Goal: Check status: Check status

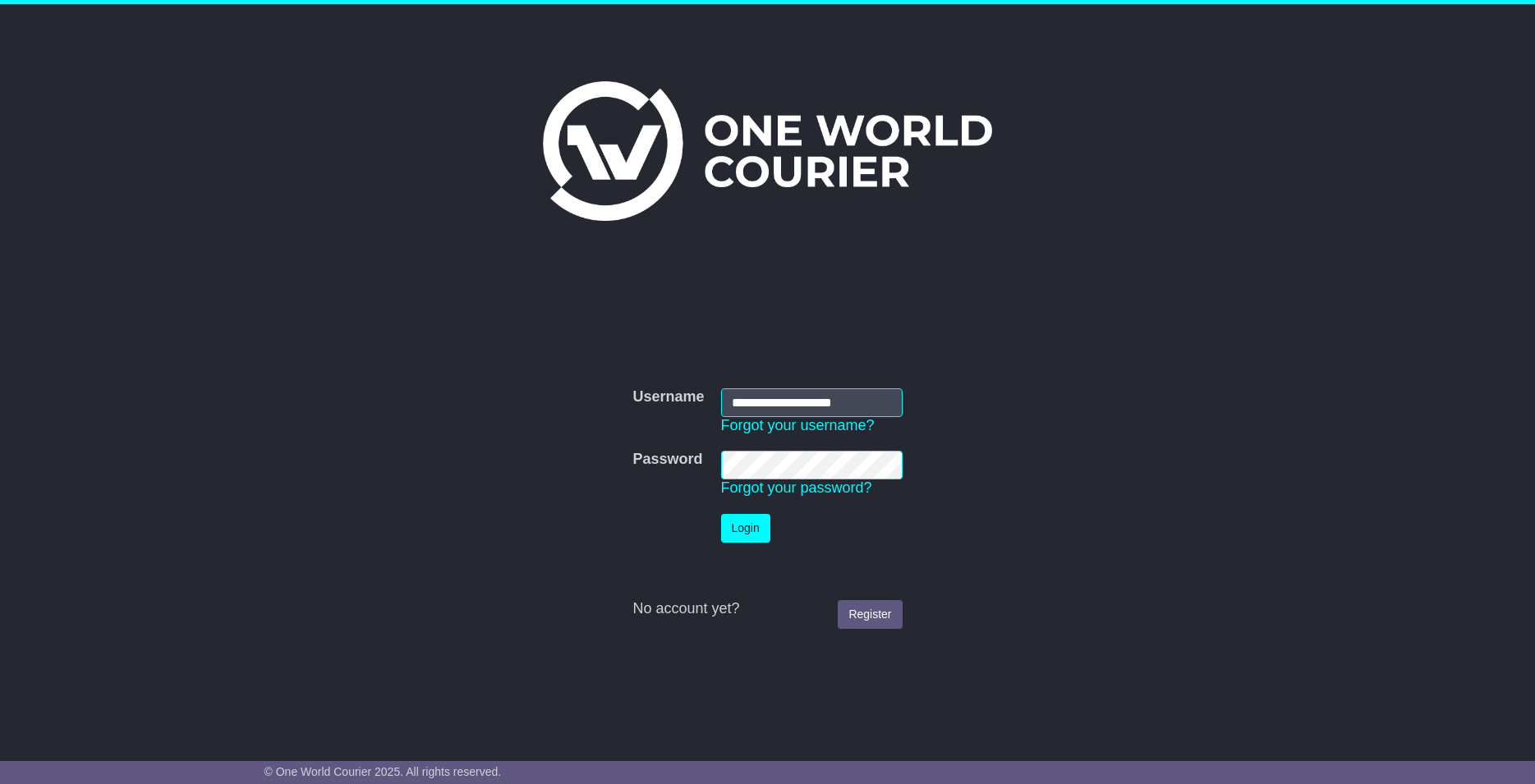
type input "**********"
click at [747, 540] on button "Login" at bounding box center [746, 527] width 50 height 28
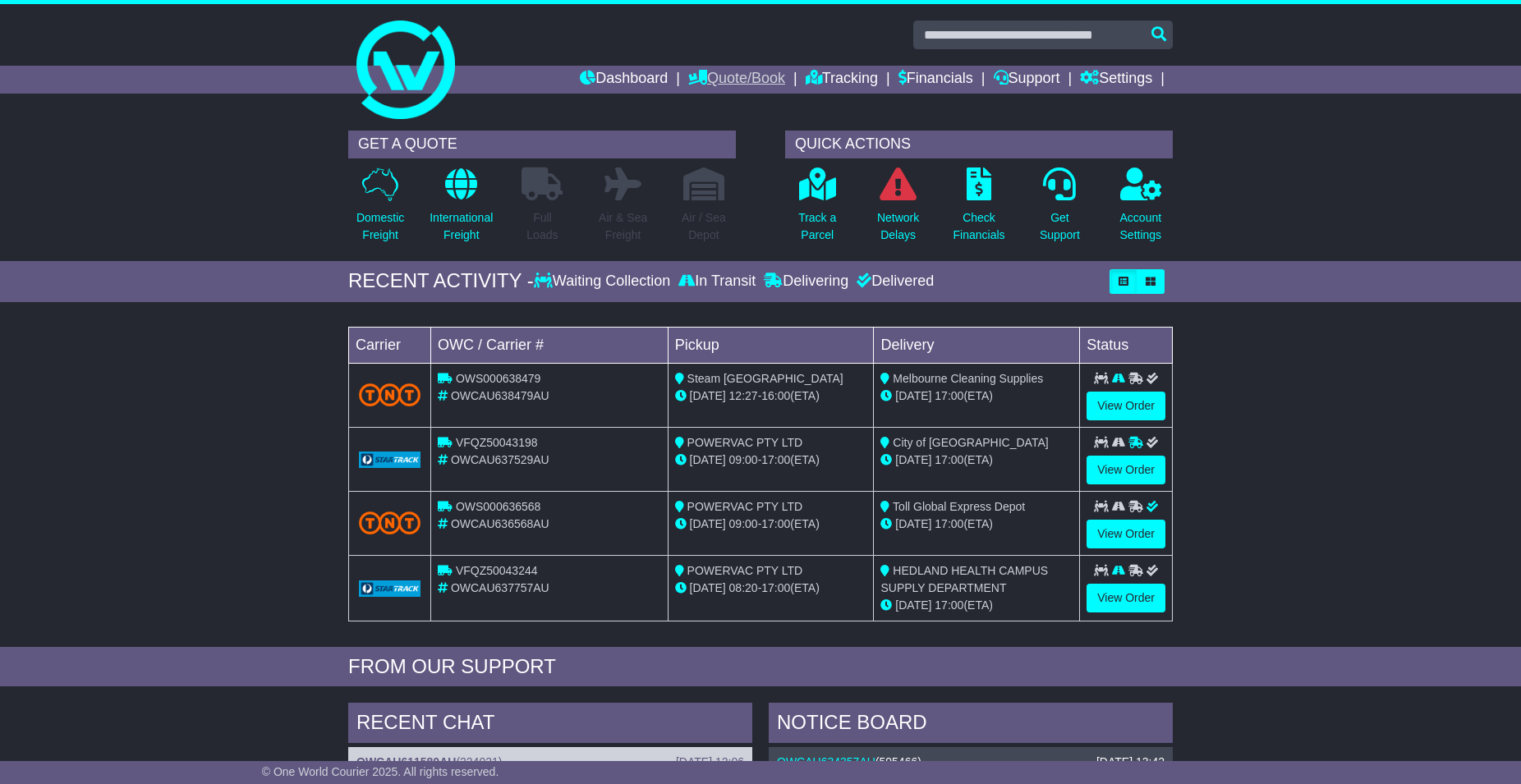
click at [741, 80] on link "Quote/Book" at bounding box center [737, 80] width 97 height 28
click at [727, 115] on link "Domestic" at bounding box center [753, 107] width 129 height 18
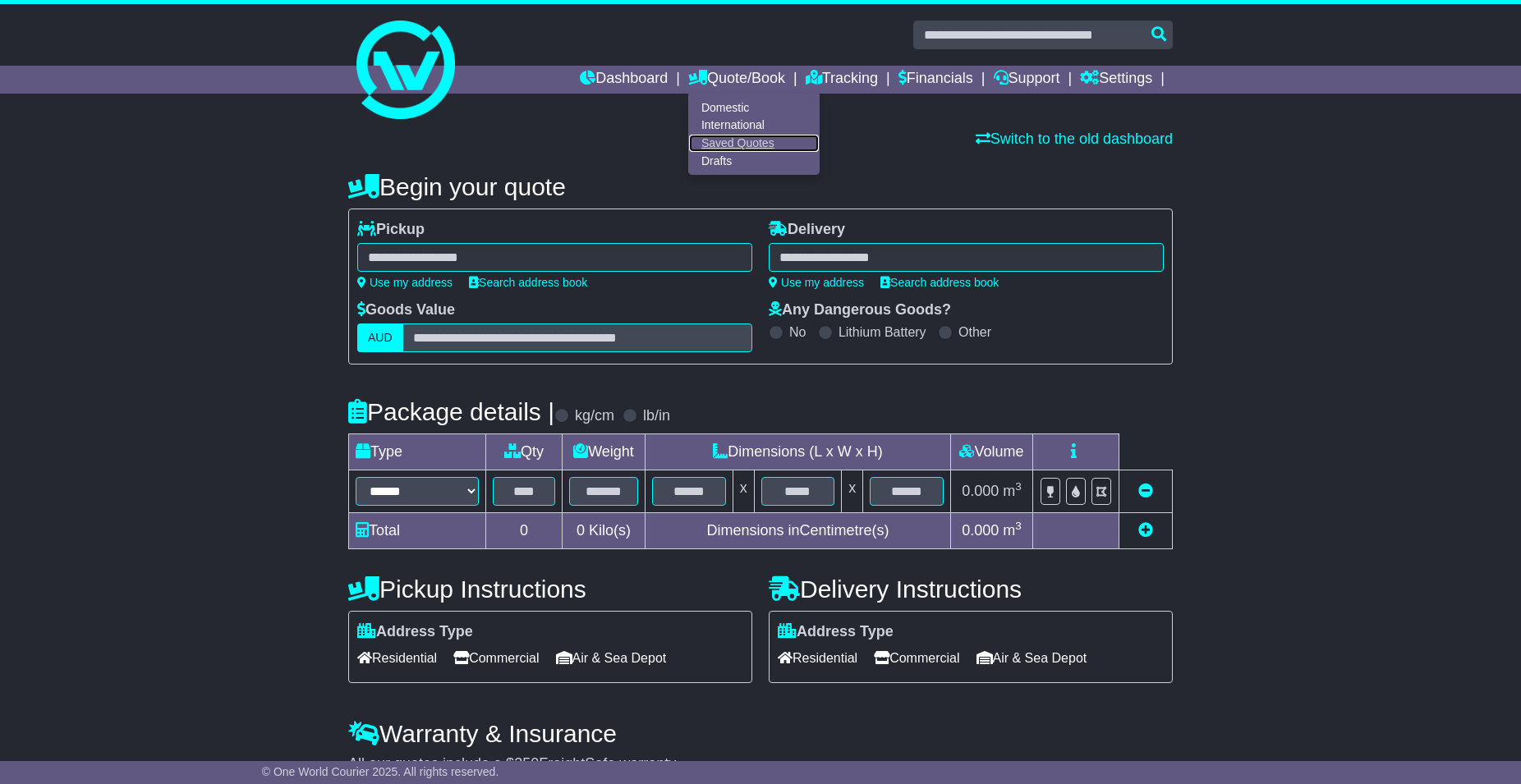
click at [744, 139] on link "Saved Quotes" at bounding box center [753, 144] width 129 height 18
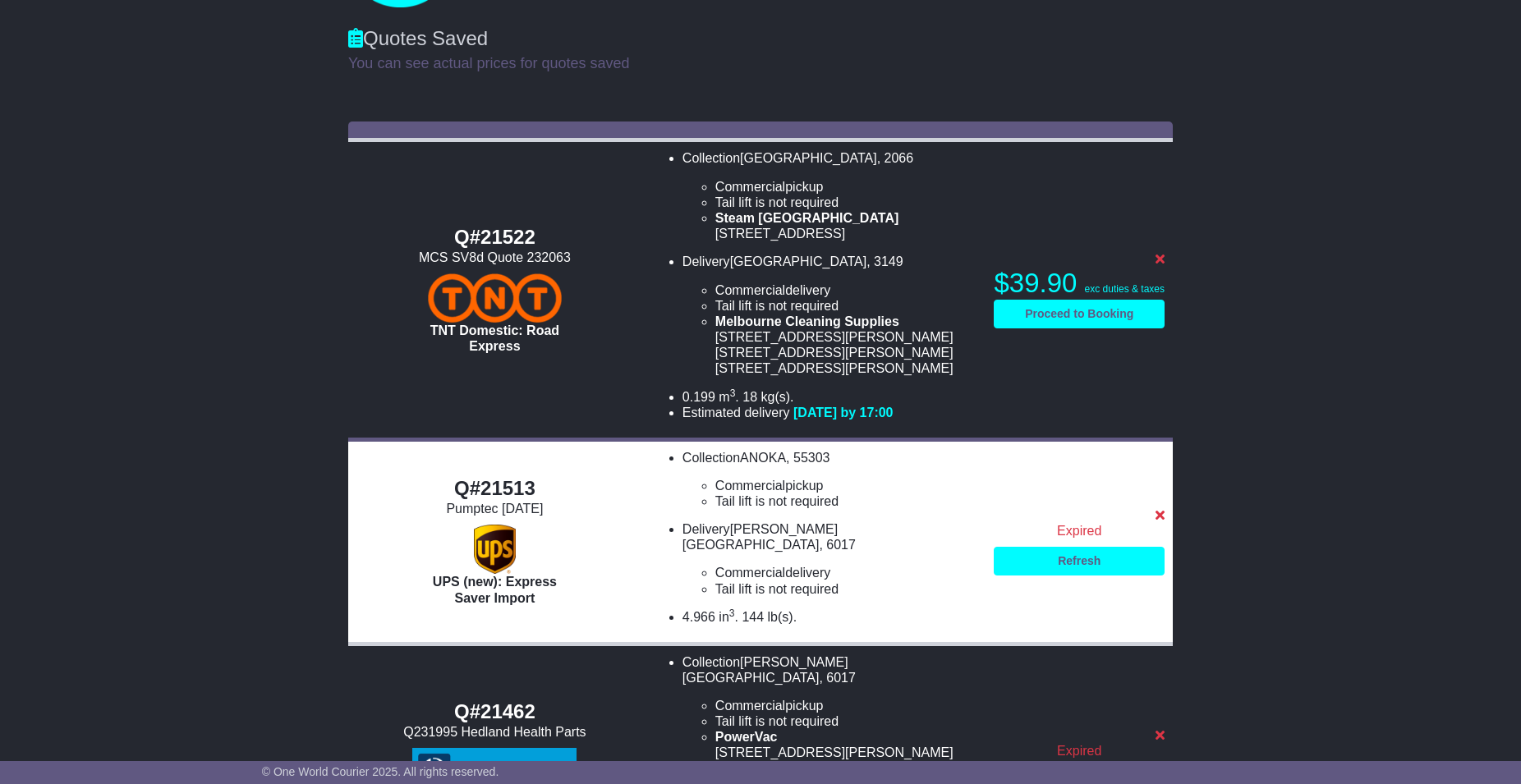
scroll to position [209, 0]
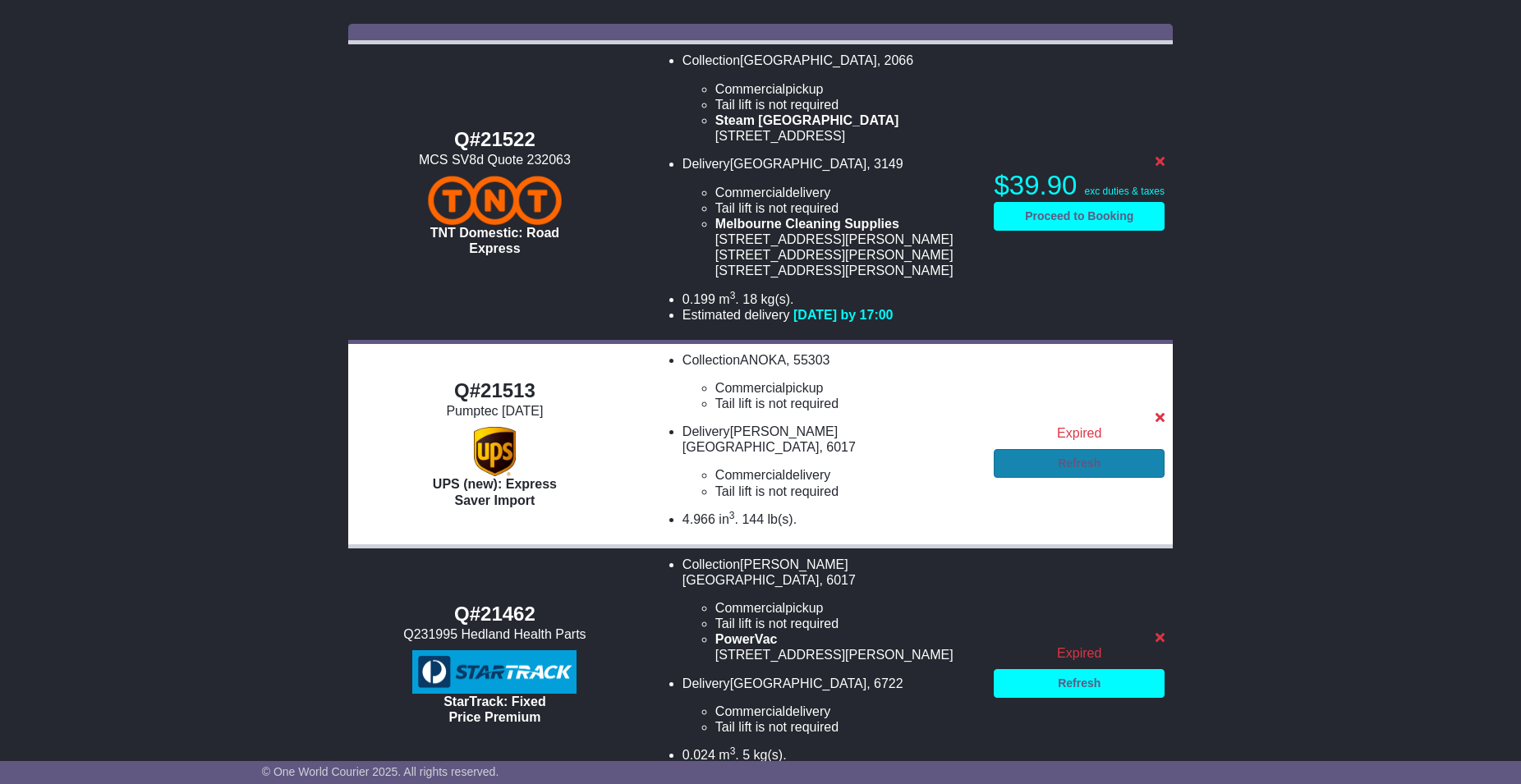
click at [1094, 464] on link "Refresh" at bounding box center [1079, 463] width 171 height 28
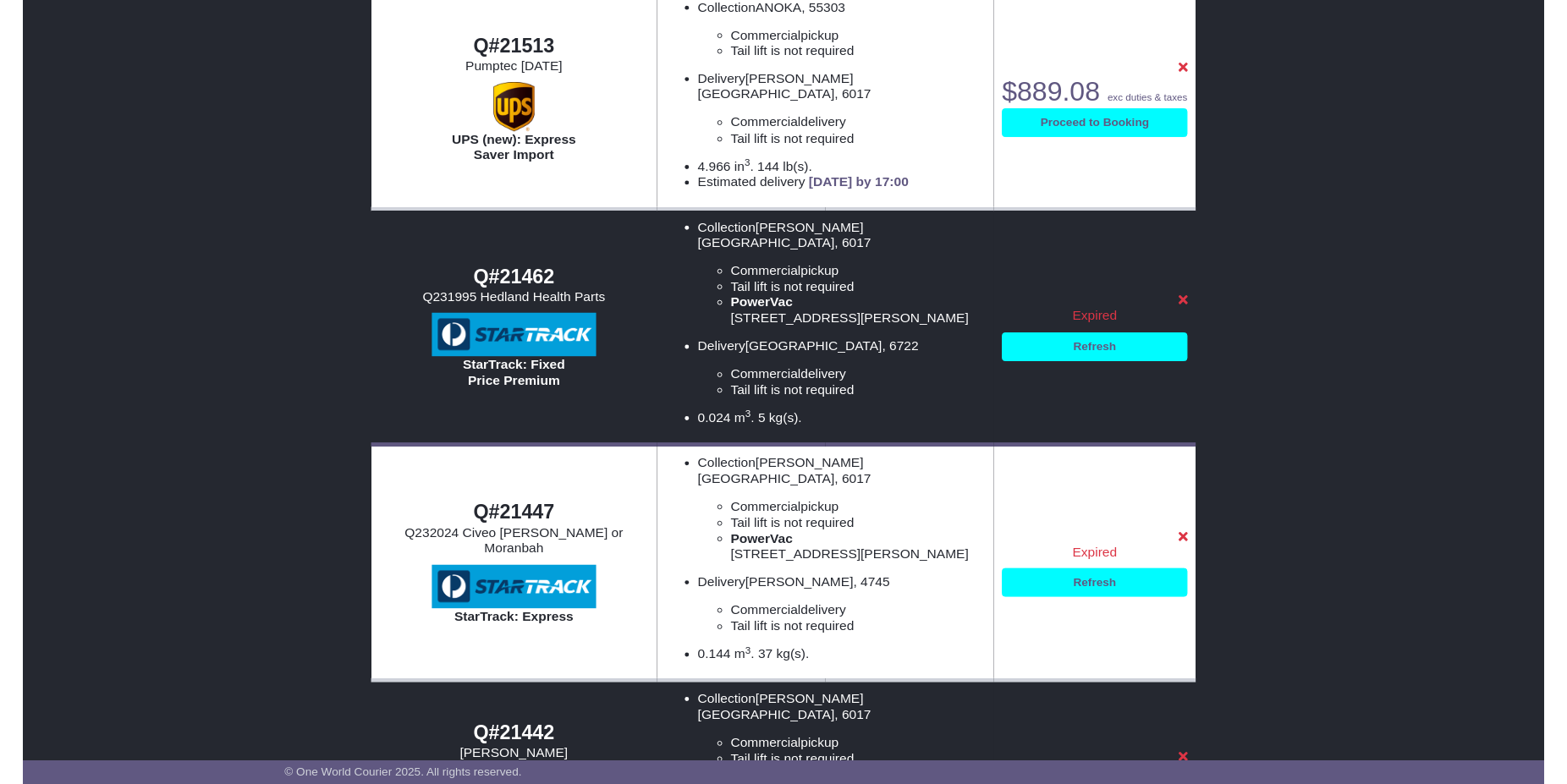
scroll to position [417, 0]
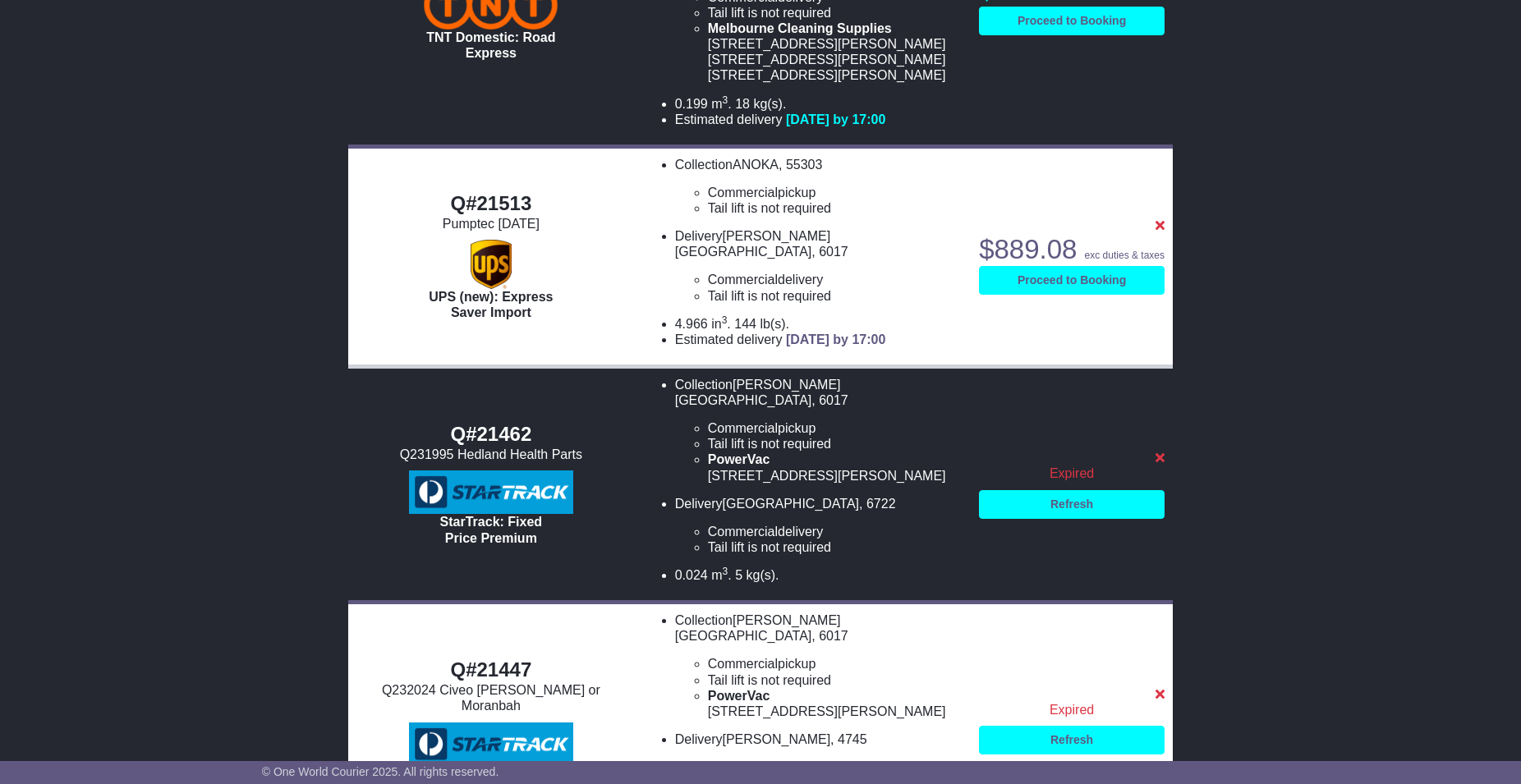
click at [747, 255] on li "Delivery [PERSON_NAME][GEOGRAPHIC_DATA] Commercial delivery Tail lift is not re…" at bounding box center [818, 266] width 287 height 75
